Goal: Information Seeking & Learning: Learn about a topic

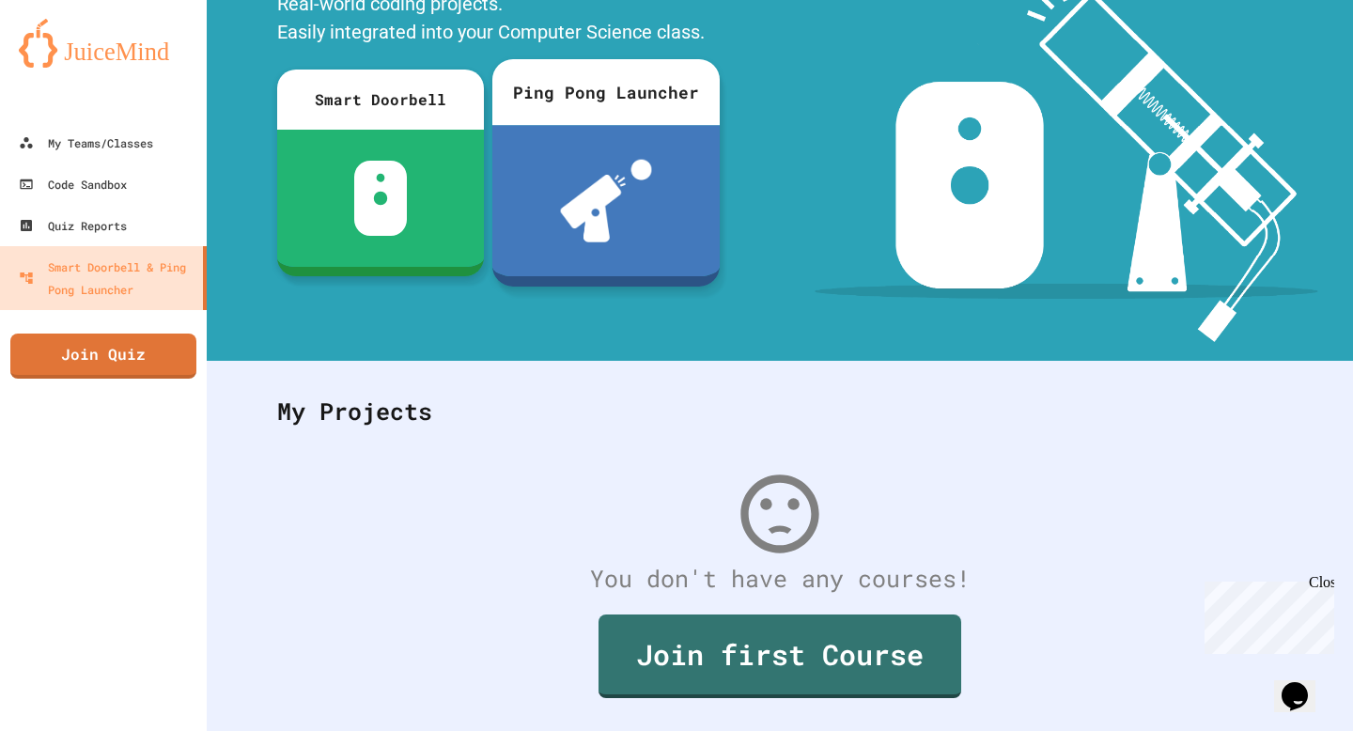
scroll to position [197, 0]
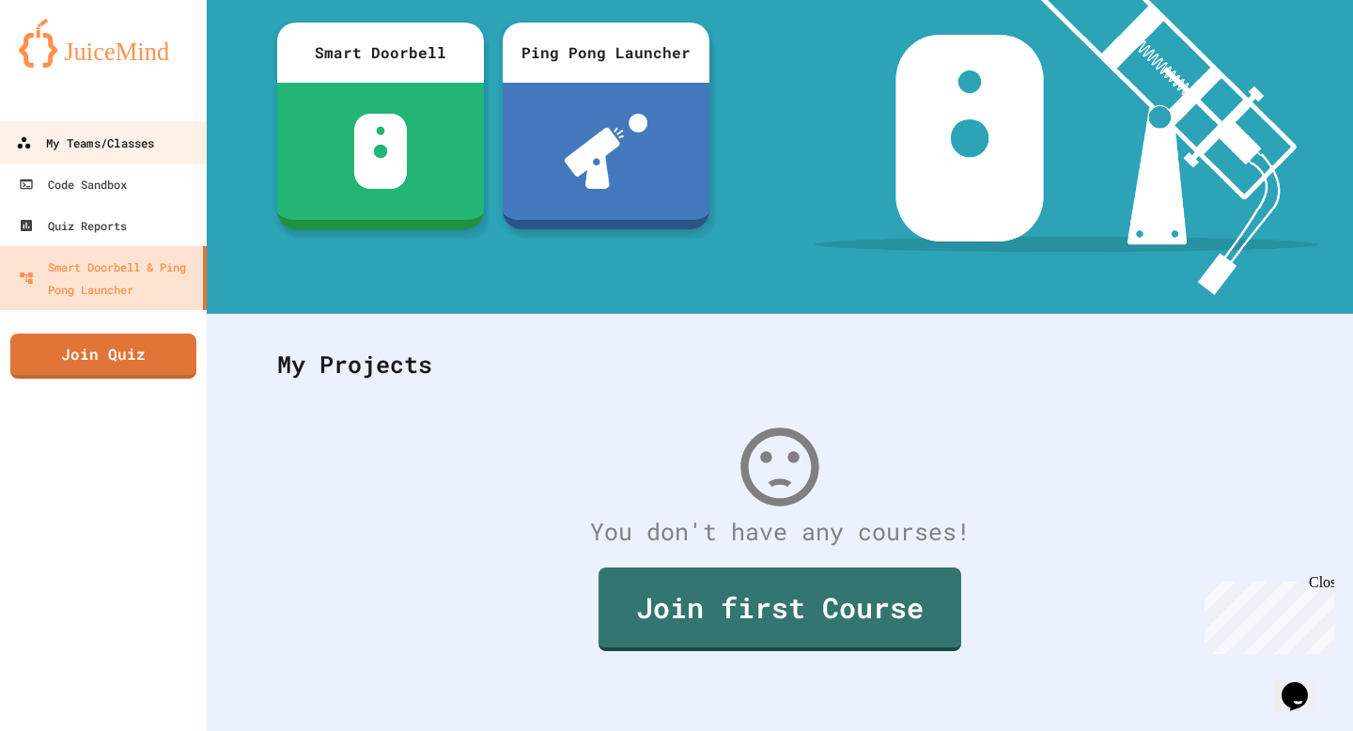
click at [108, 157] on link "My Teams/Classes" at bounding box center [103, 142] width 213 height 42
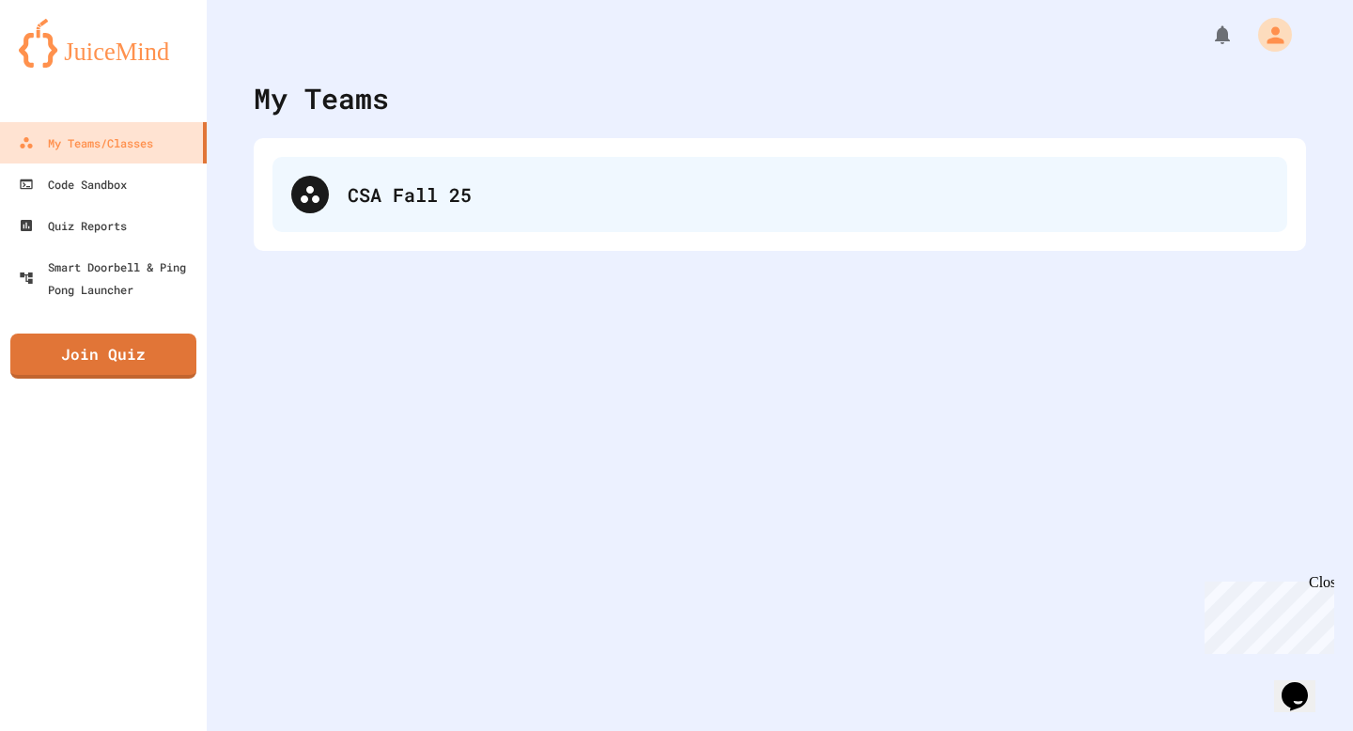
click at [353, 205] on div "CSA Fall 25" at bounding box center [808, 194] width 921 height 28
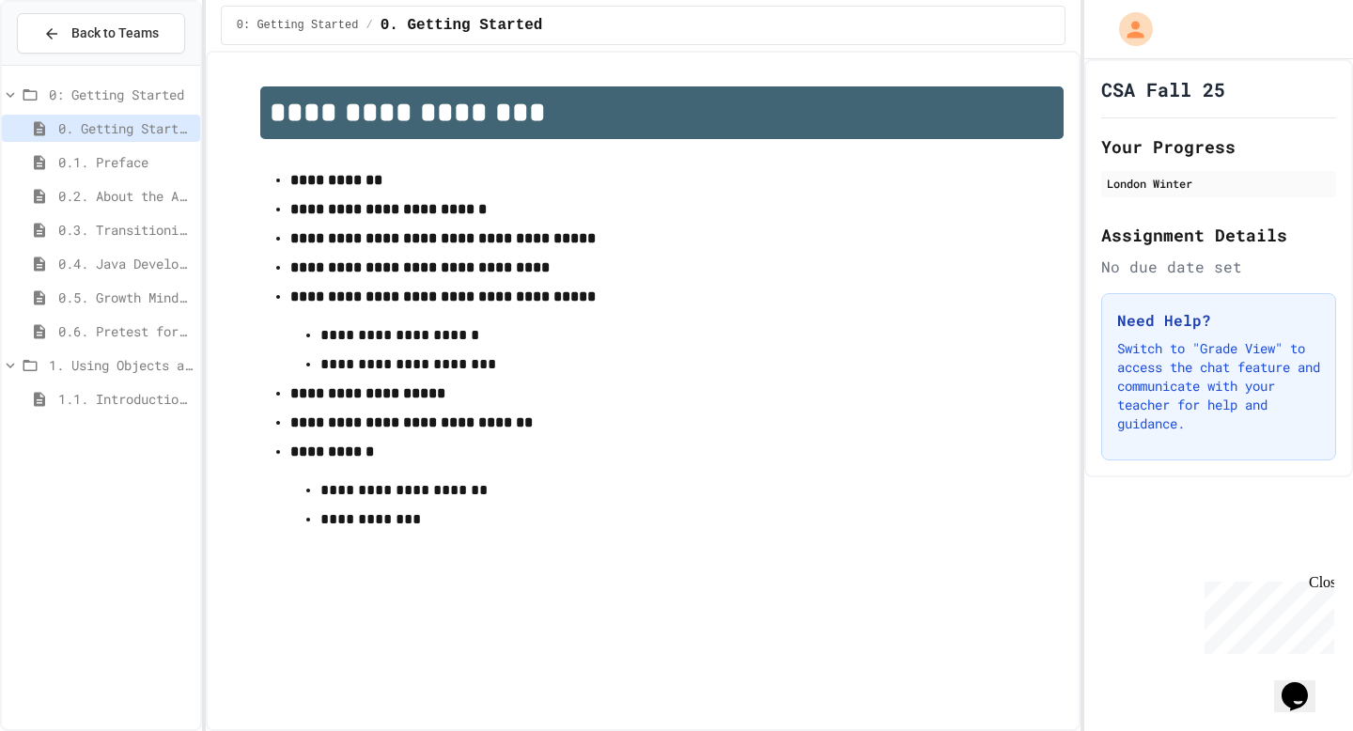
click at [106, 399] on span "1.1. Introduction to Algorithms, Programming, and Compilers" at bounding box center [125, 399] width 134 height 20
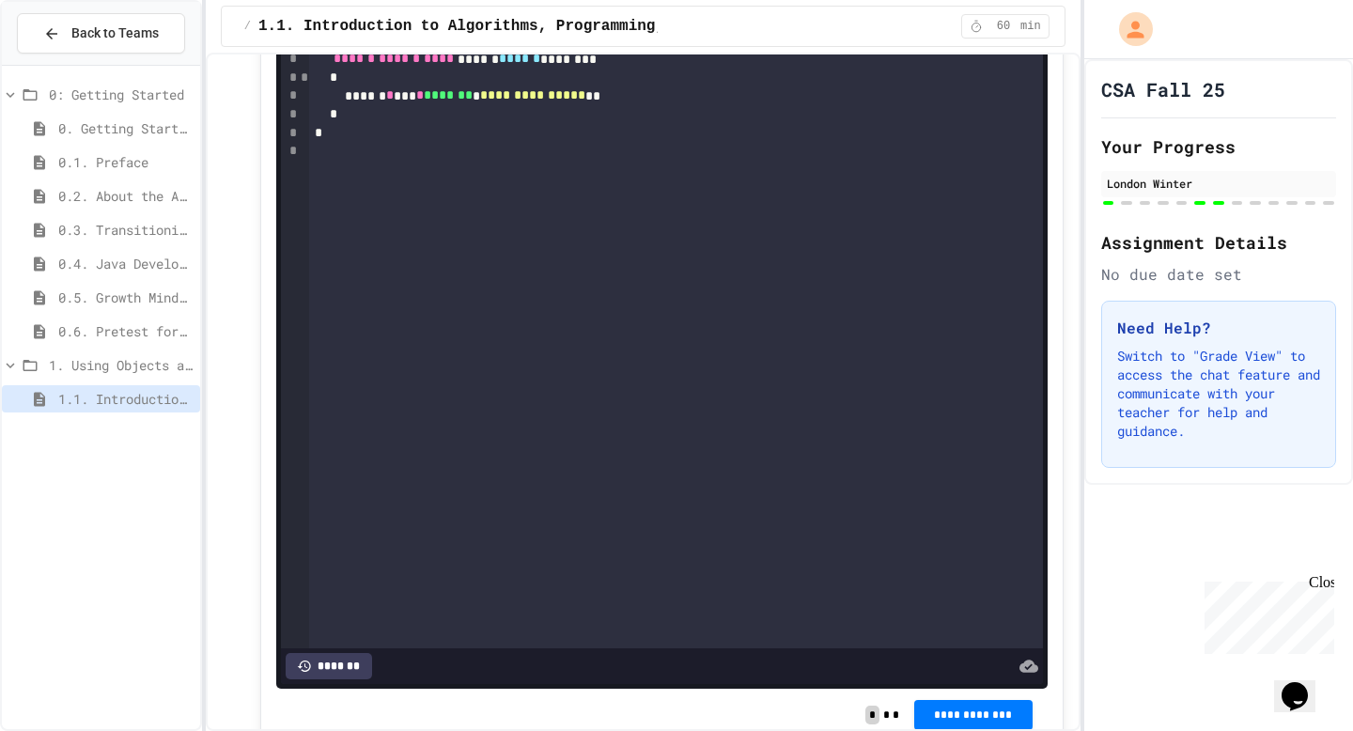
scroll to position [2861, 0]
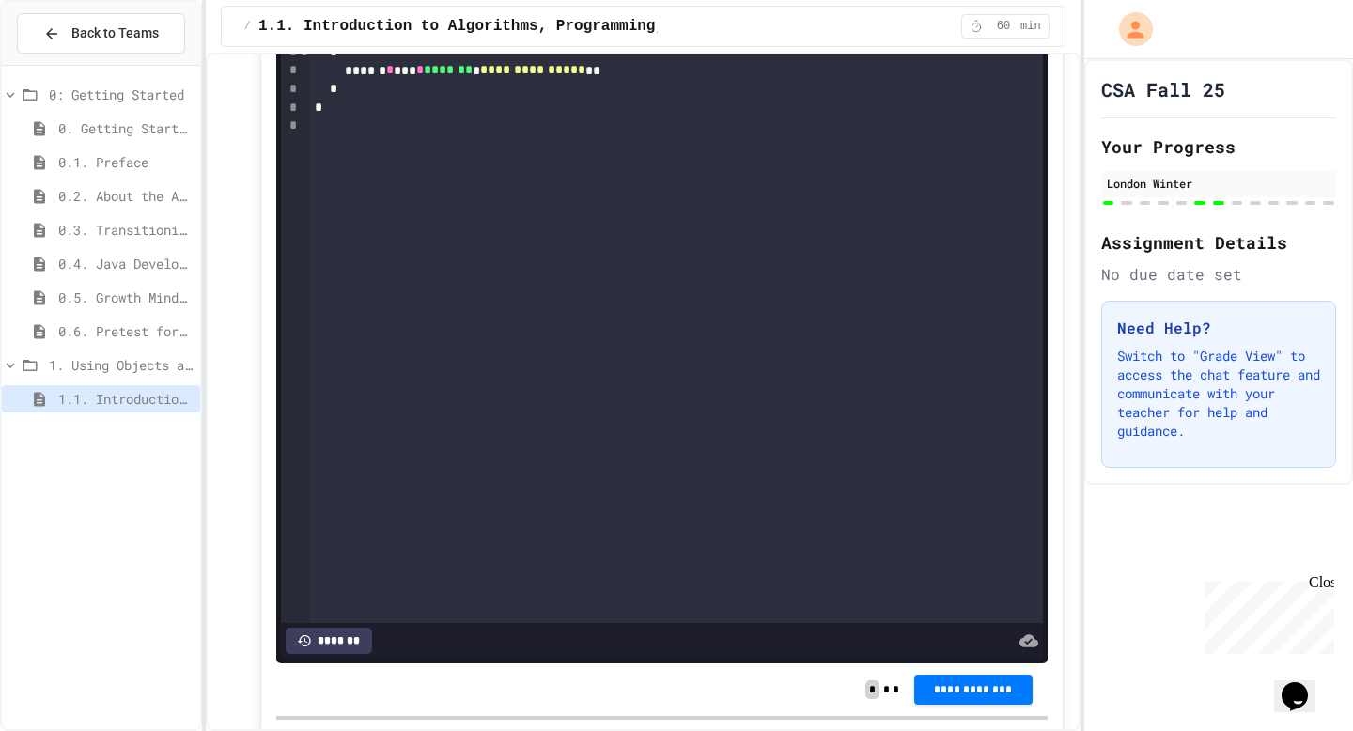
click at [366, 99] on div "*" at bounding box center [675, 89] width 733 height 19
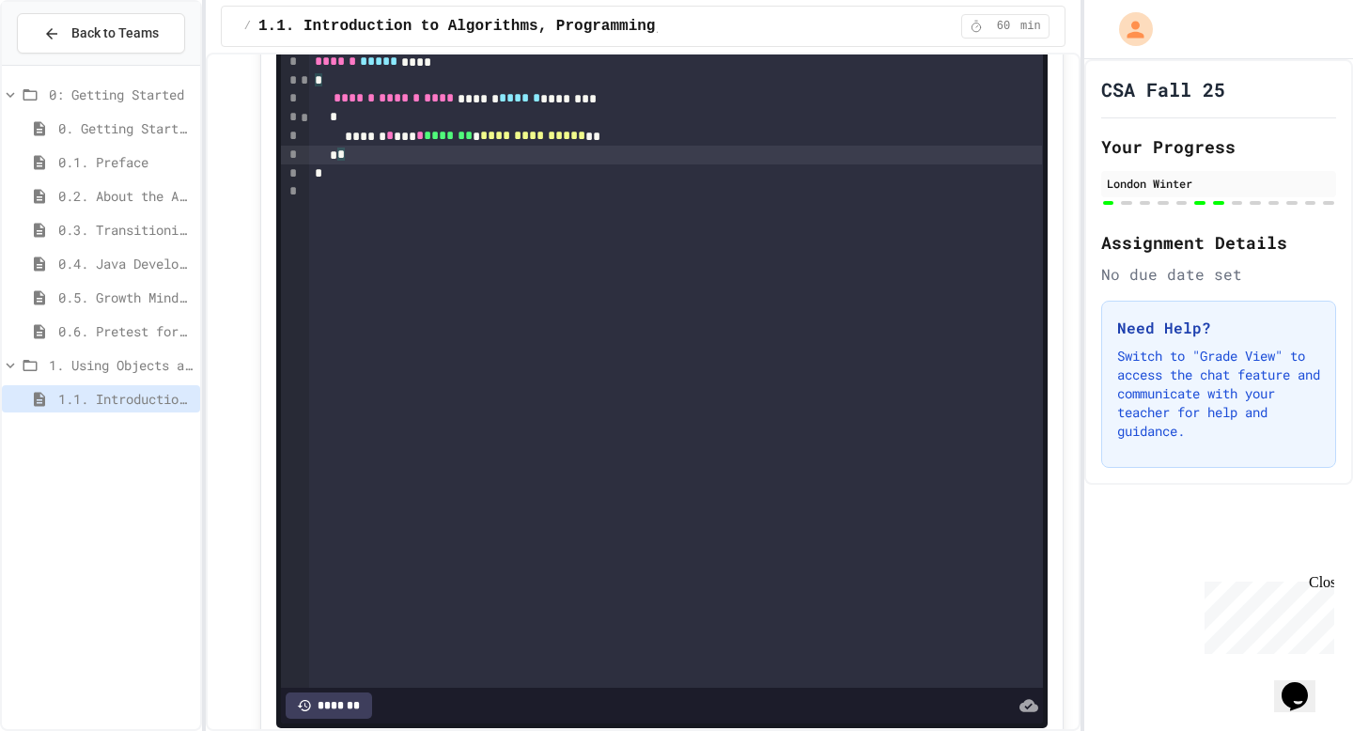
scroll to position [2768, 0]
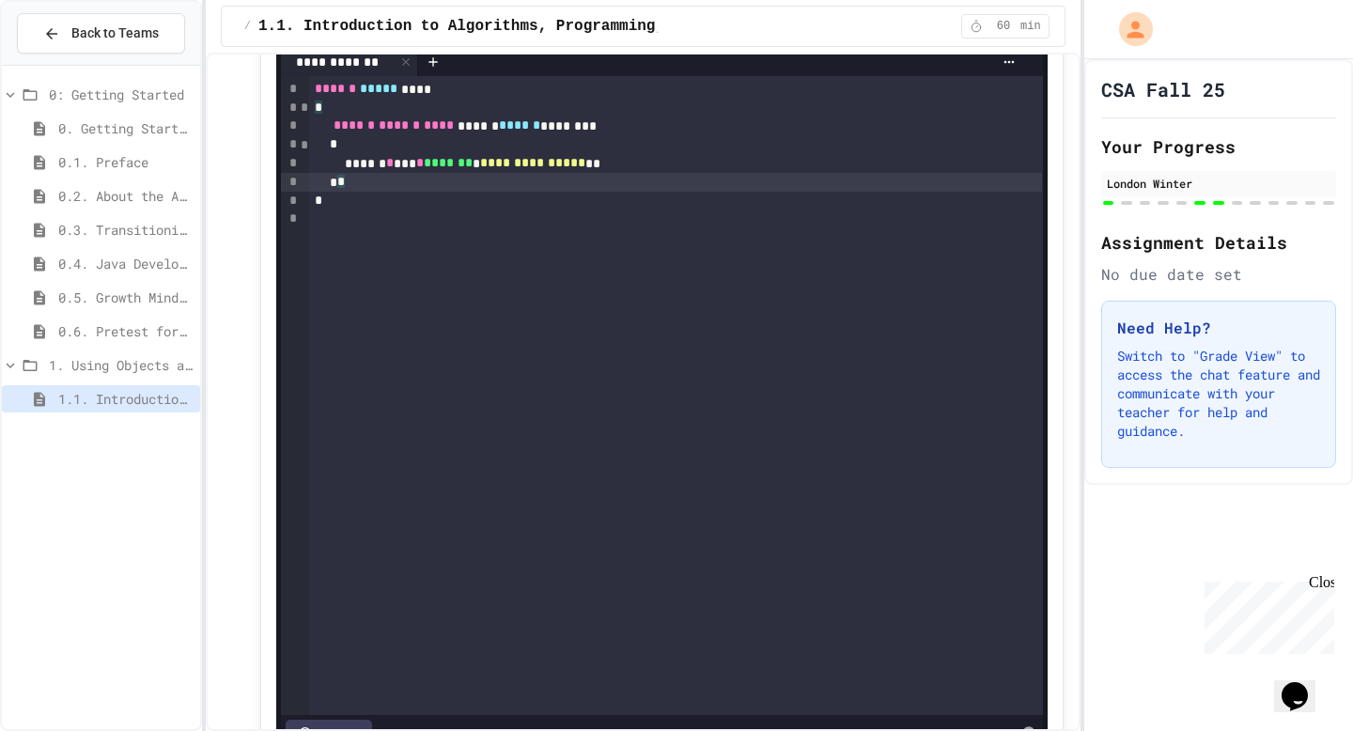
click at [611, 37] on div at bounding box center [619, 21] width 46 height 32
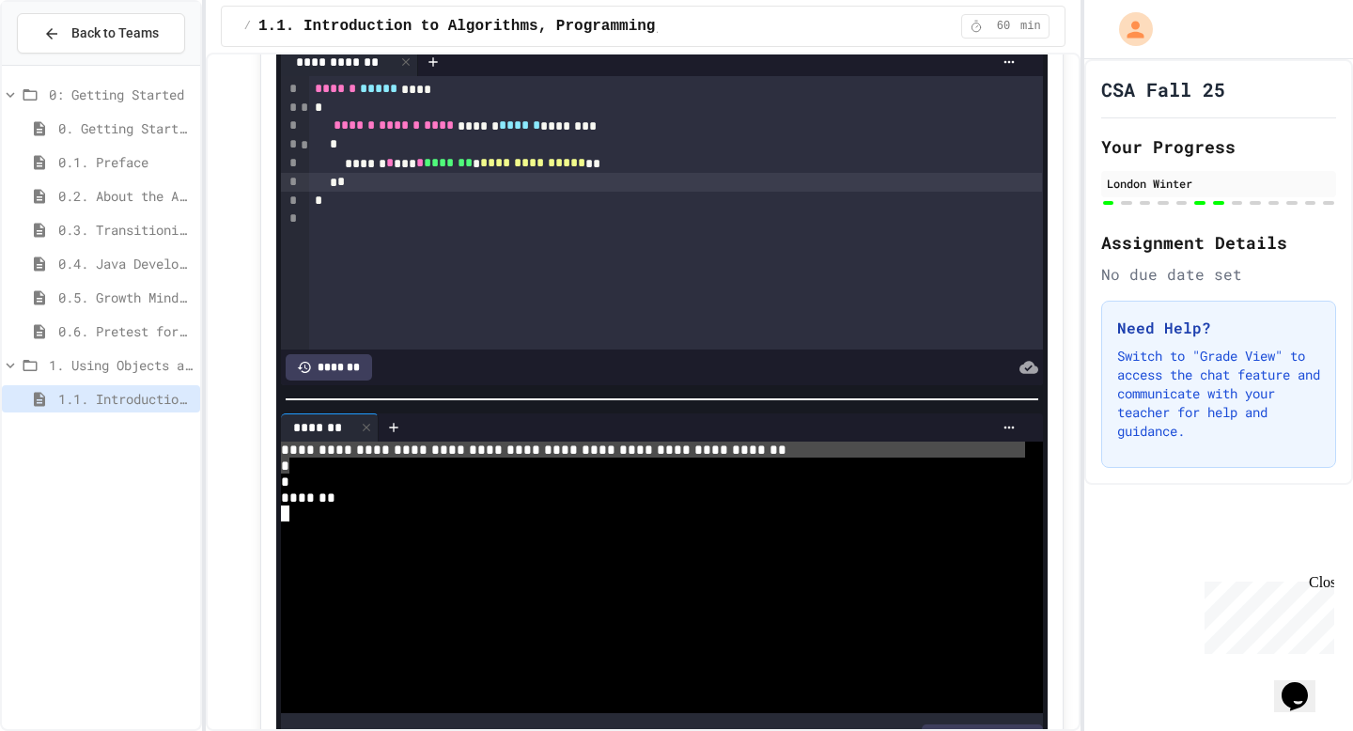
drag, startPoint x: 285, startPoint y: 573, endPoint x: 290, endPoint y: 588, distance: 16.1
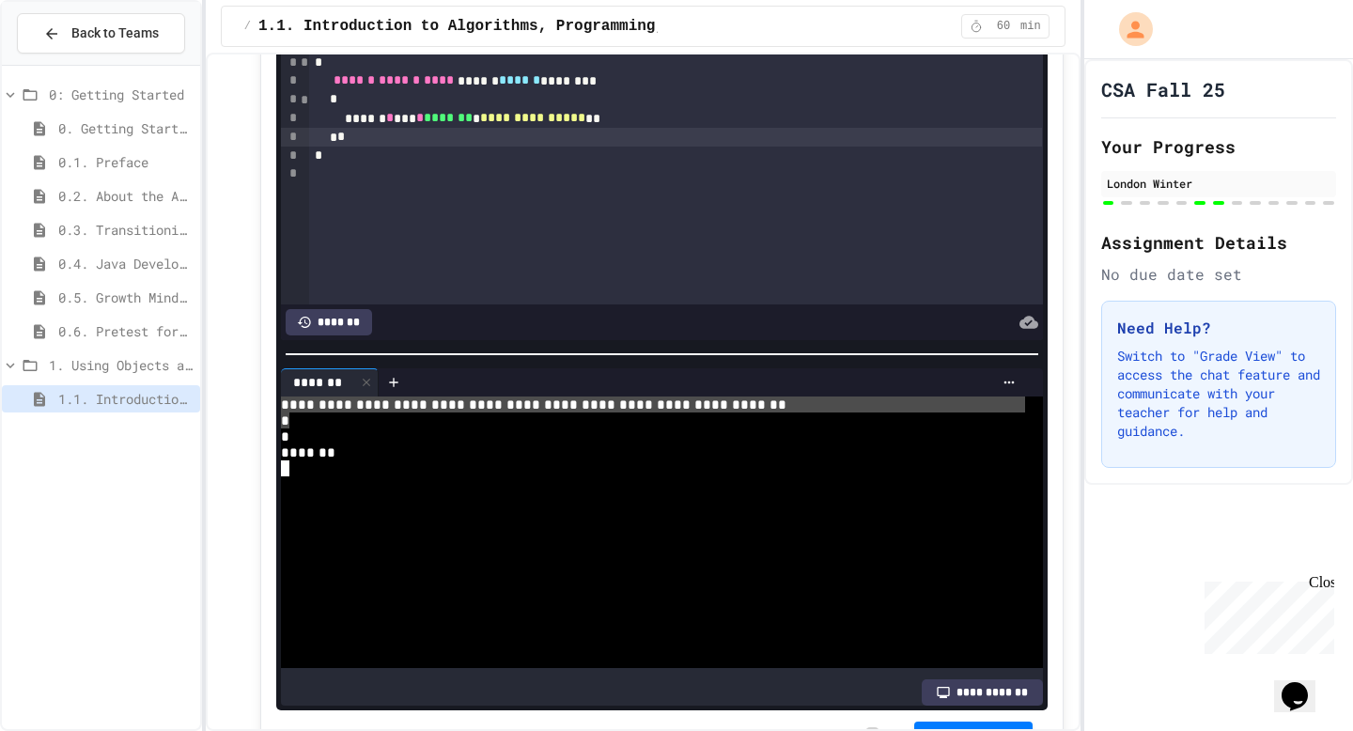
scroll to position [2815, 0]
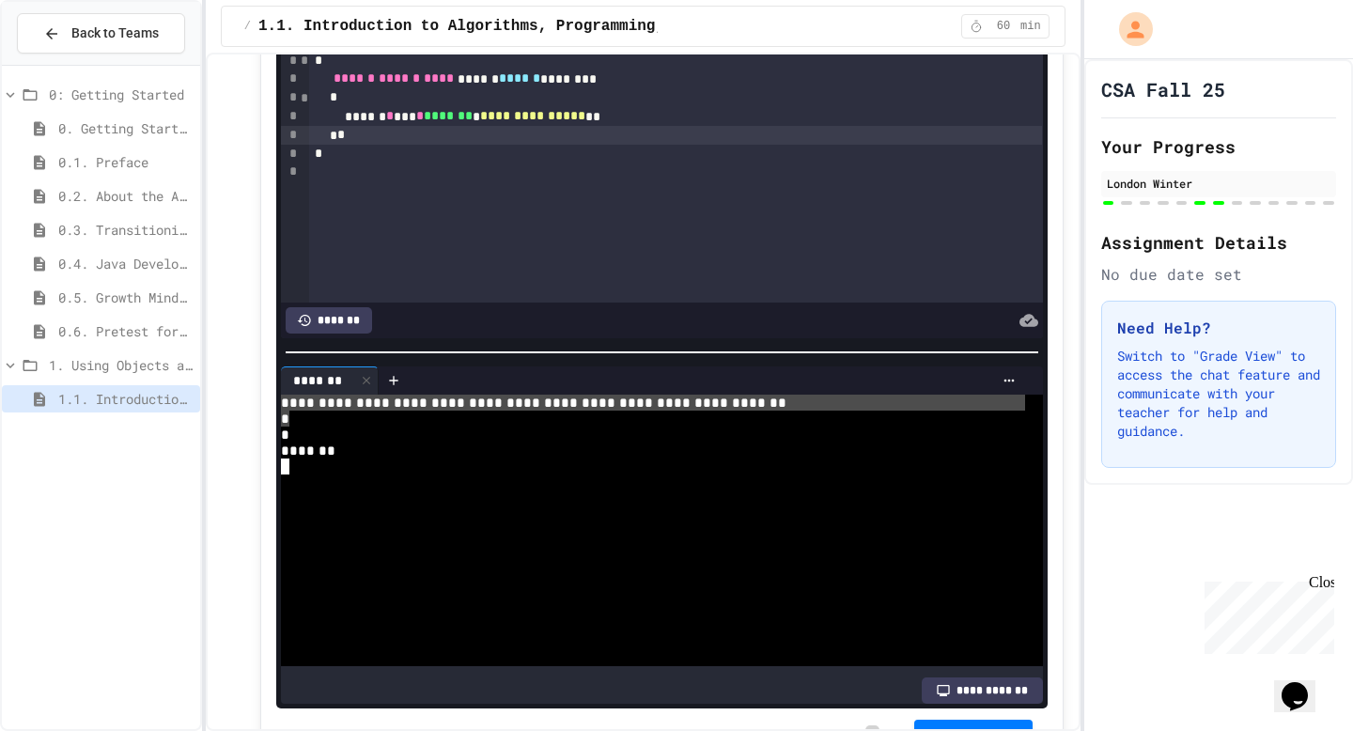
click at [355, 145] on div "* *" at bounding box center [675, 135] width 733 height 19
click at [371, 145] on div "* *" at bounding box center [675, 135] width 733 height 19
click at [397, 126] on div "**********" at bounding box center [675, 116] width 733 height 19
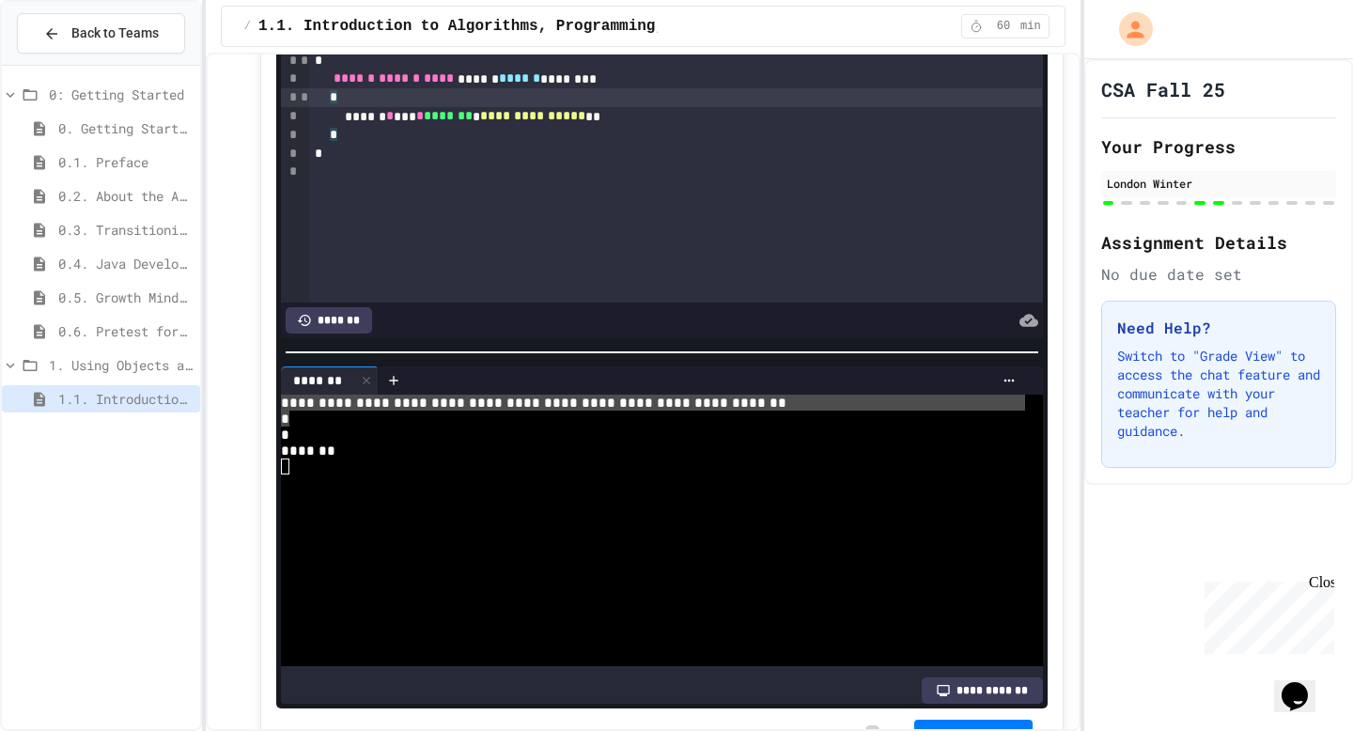
click at [369, 107] on div "*" at bounding box center [675, 97] width 733 height 19
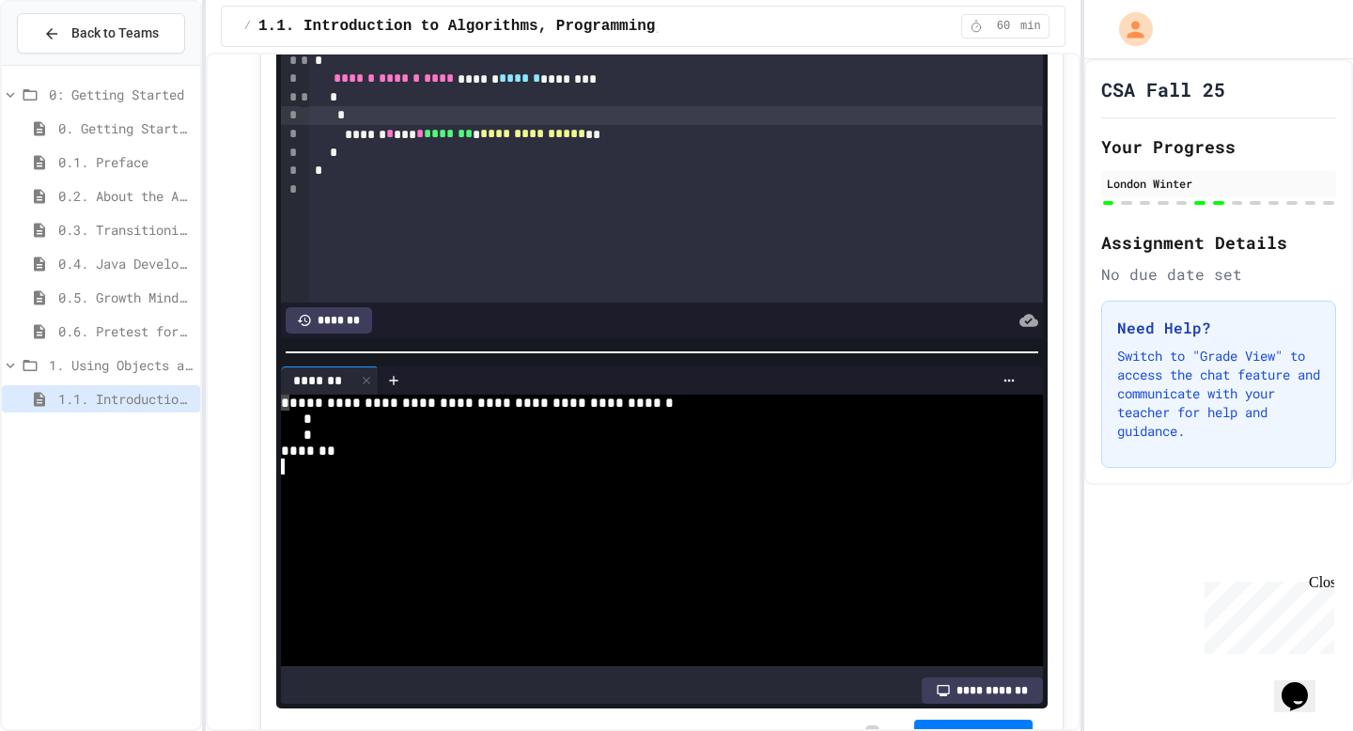
drag, startPoint x: 286, startPoint y: 525, endPoint x: 285, endPoint y: 509, distance: 16.0
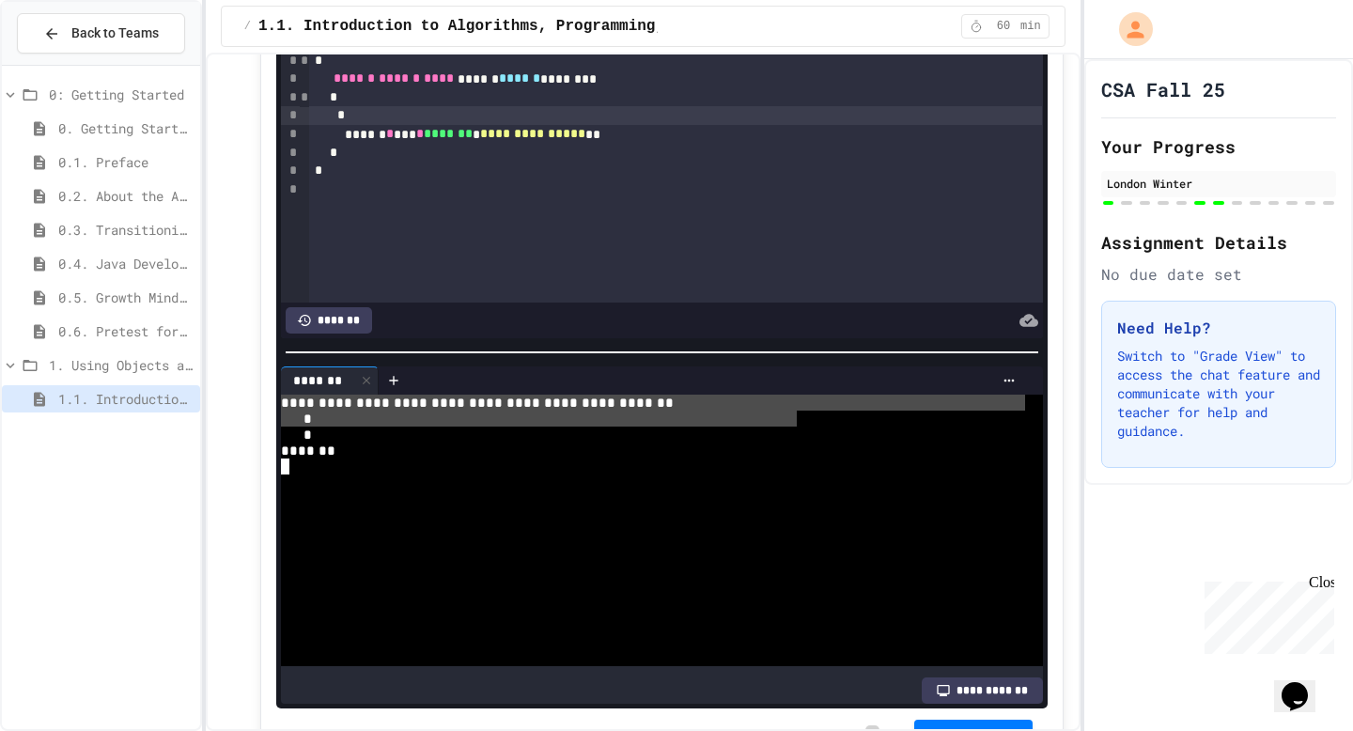
drag, startPoint x: 283, startPoint y: 522, endPoint x: 791, endPoint y: 530, distance: 508.4
click at [372, 125] on div "*" at bounding box center [675, 115] width 733 height 19
drag, startPoint x: 284, startPoint y: 523, endPoint x: 357, endPoint y: 540, distance: 75.2
click at [389, 107] on div "*" at bounding box center [675, 97] width 733 height 19
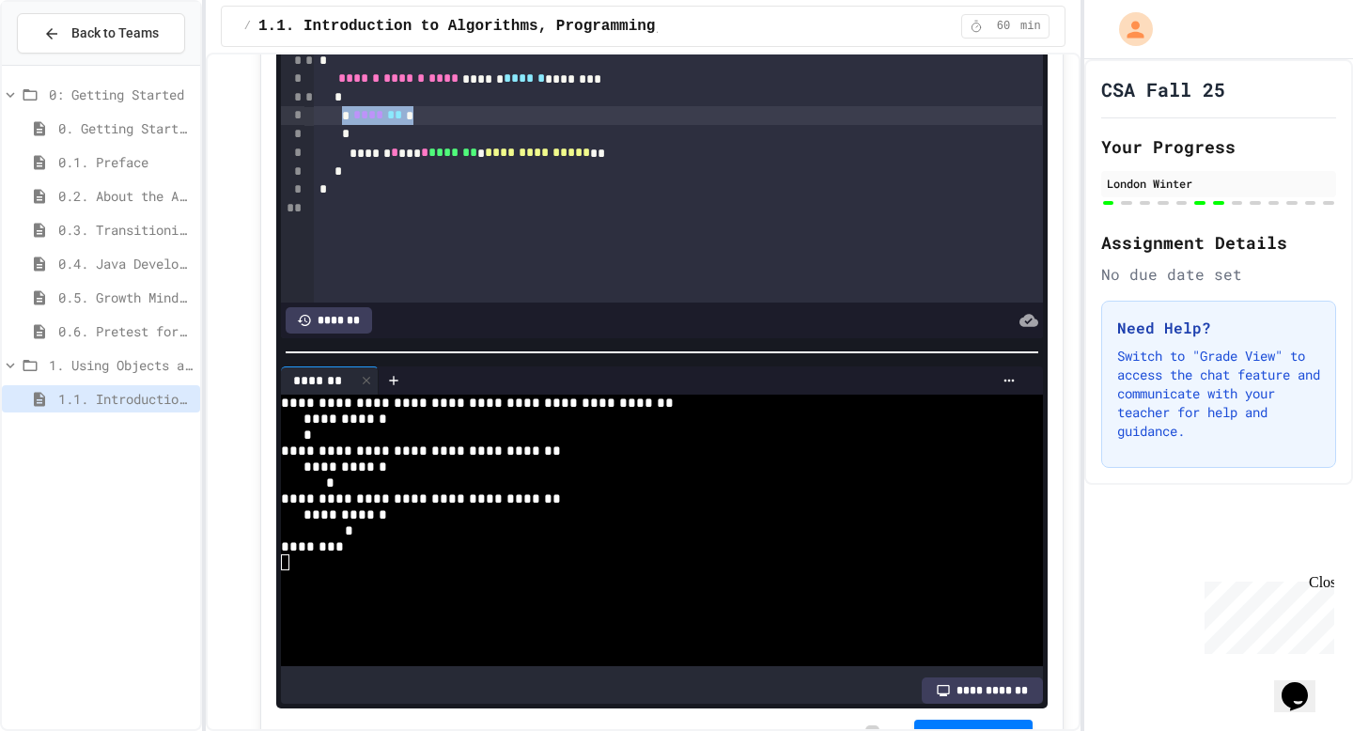
drag, startPoint x: 368, startPoint y: 235, endPoint x: 461, endPoint y: 239, distance: 93.1
click at [461, 125] on div "* **** ** *" at bounding box center [678, 115] width 729 height 19
click at [389, 121] on span "**********" at bounding box center [449, 114] width 207 height 13
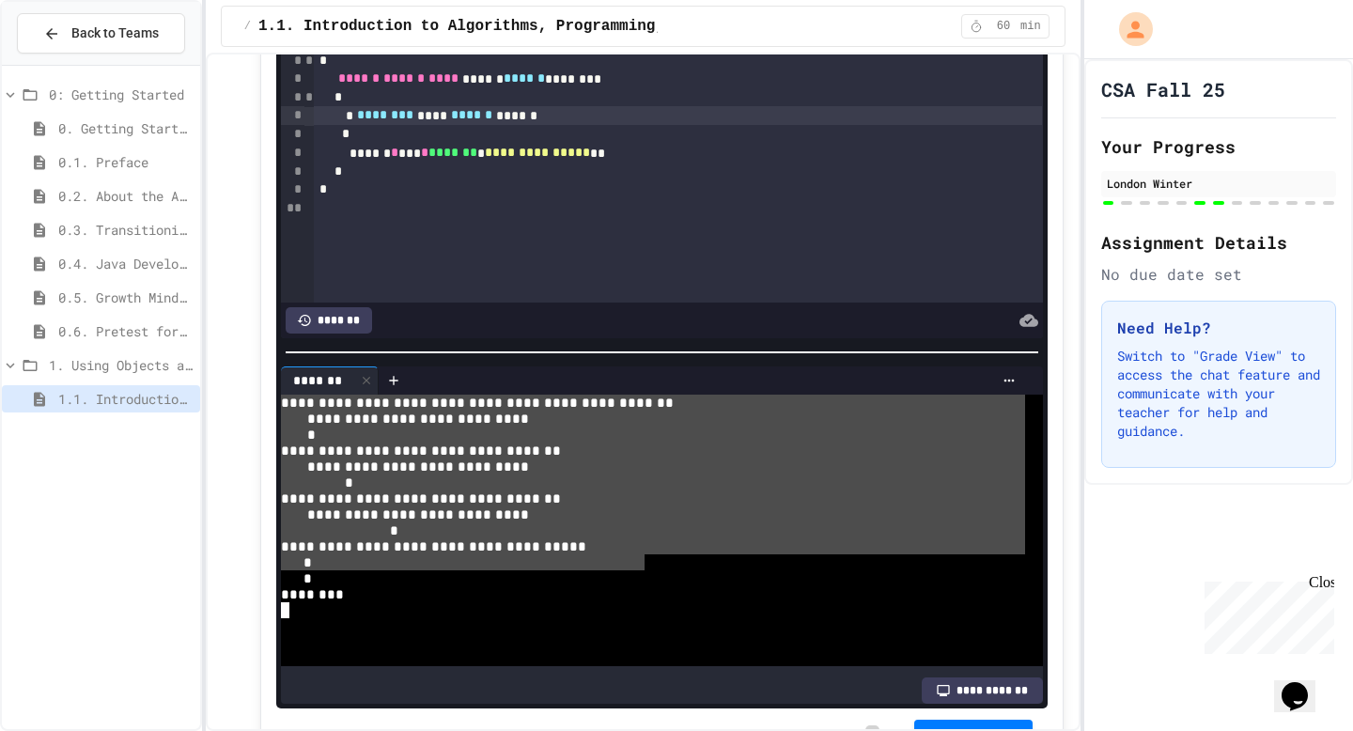
drag, startPoint x: 284, startPoint y: 522, endPoint x: 639, endPoint y: 677, distance: 387.2
